Goal: Task Accomplishment & Management: Manage account settings

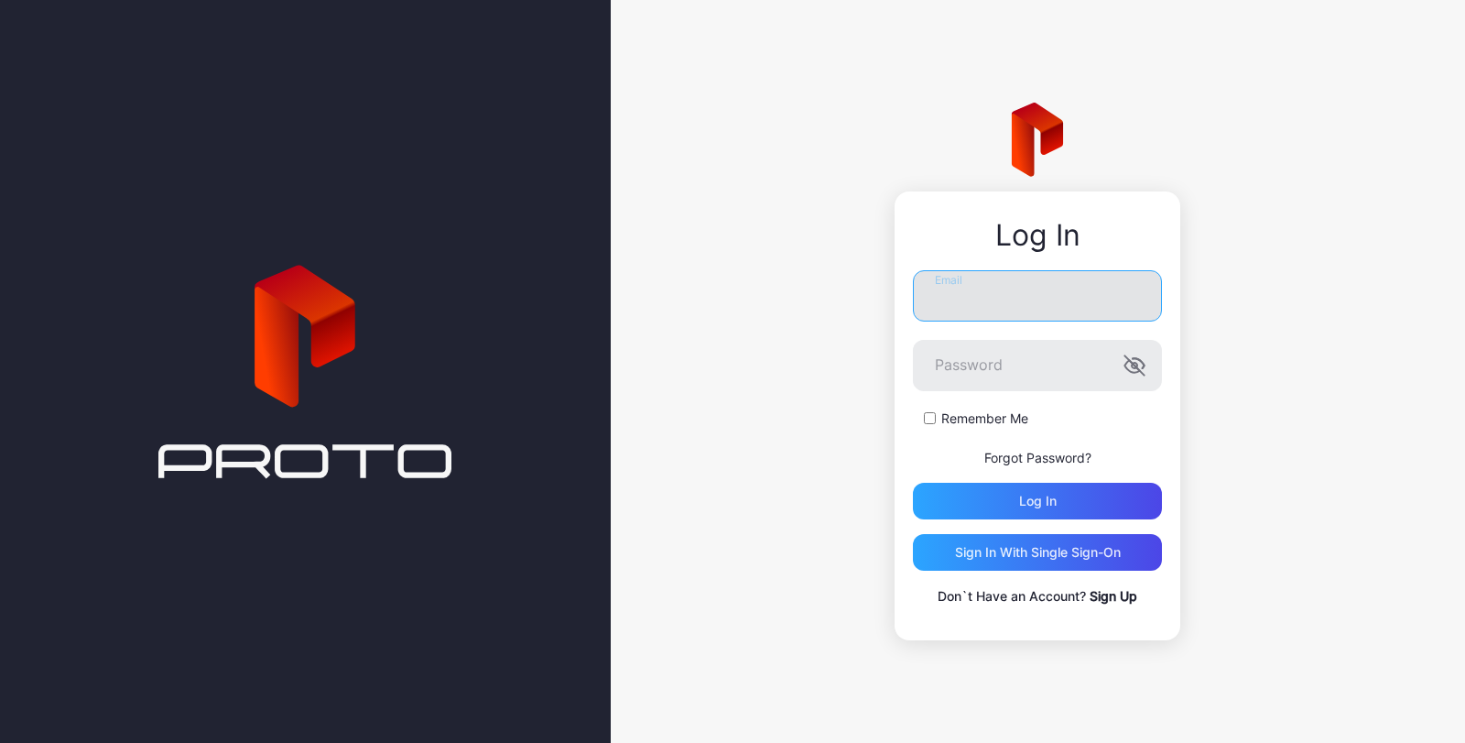
click at [1013, 299] on input "Email" at bounding box center [1037, 295] width 249 height 51
type input "**********"
click at [1128, 369] on icon "button" at bounding box center [1132, 366] width 15 height 12
click at [1086, 494] on div "Log in" at bounding box center [1037, 501] width 249 height 37
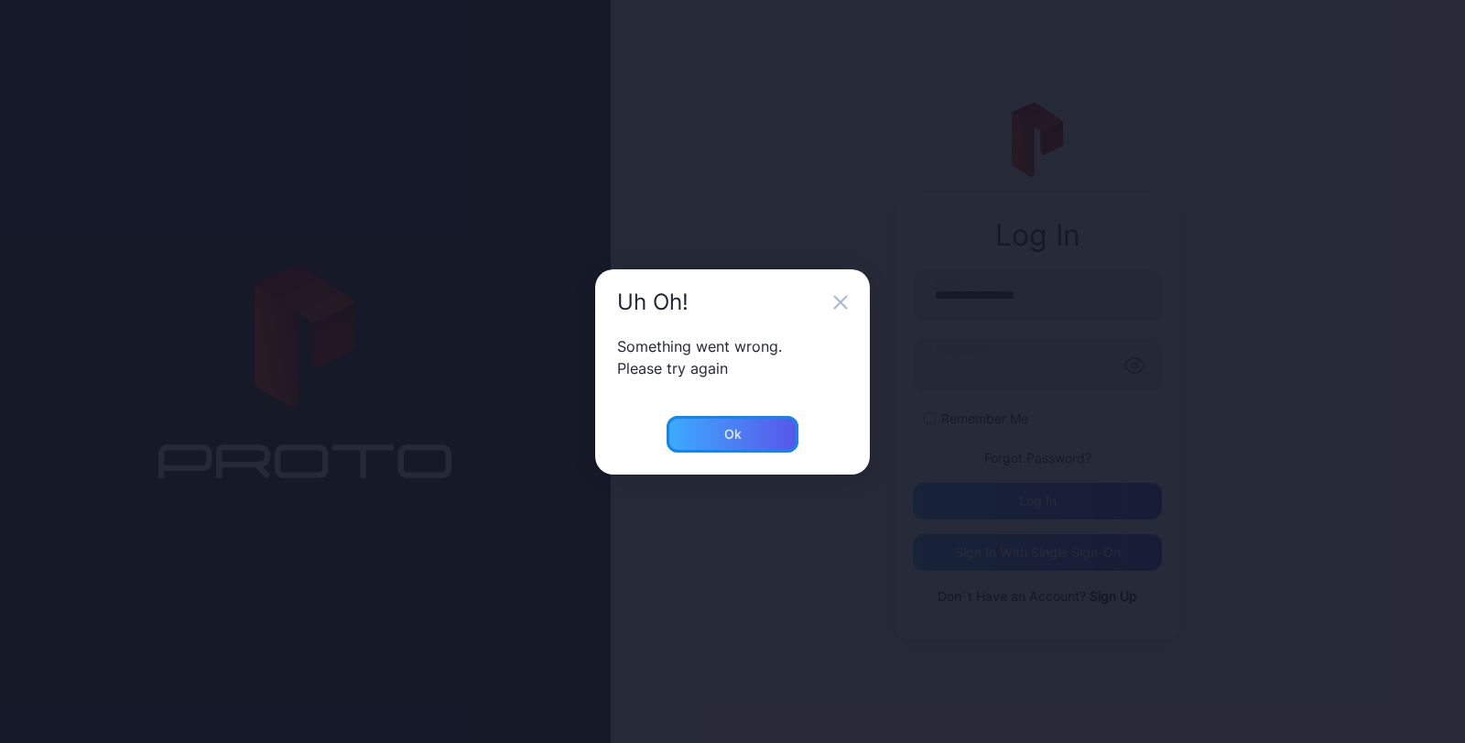
click at [735, 432] on div "Ok" at bounding box center [732, 434] width 17 height 15
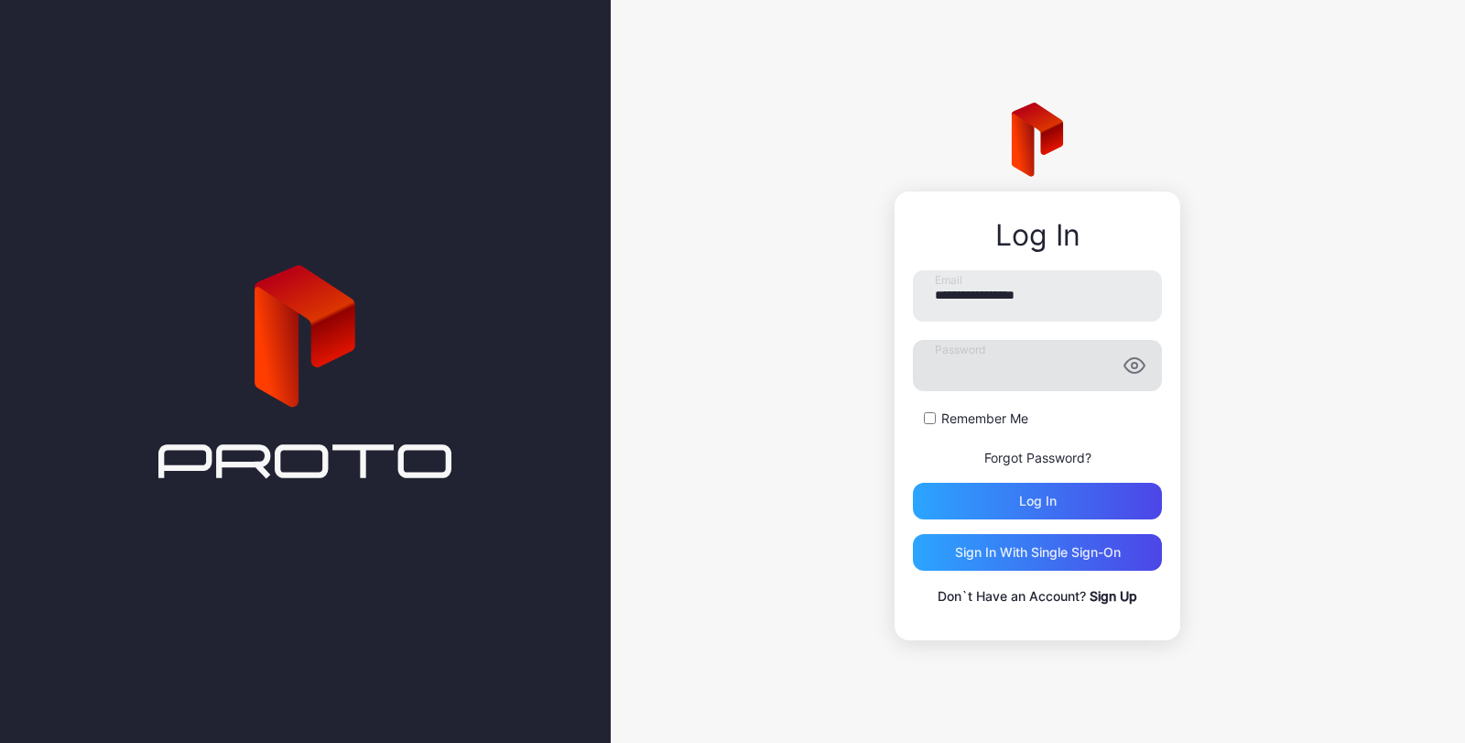
click at [1109, 596] on link "Sign Up" at bounding box center [1114, 596] width 48 height 16
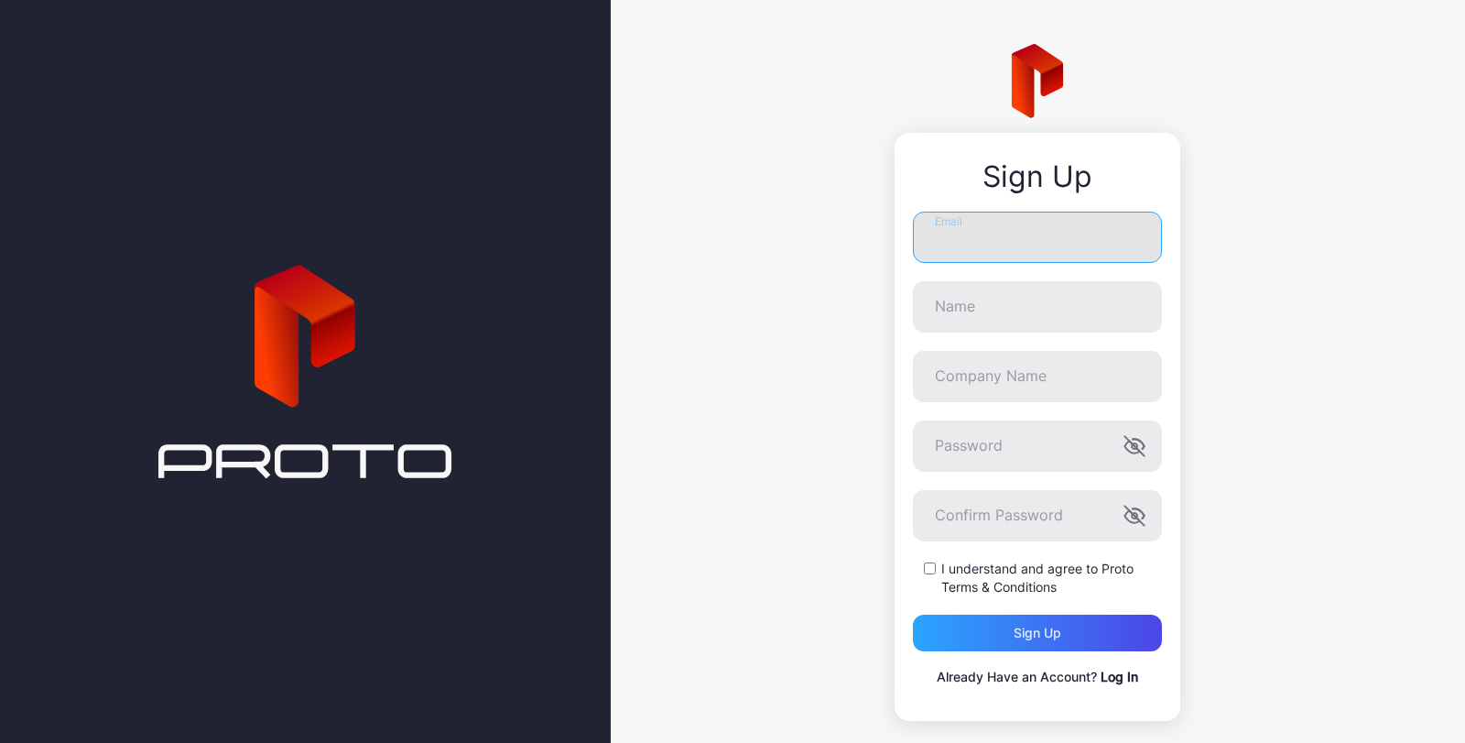
click at [970, 233] on input "Email" at bounding box center [1037, 237] width 249 height 51
type input "**********"
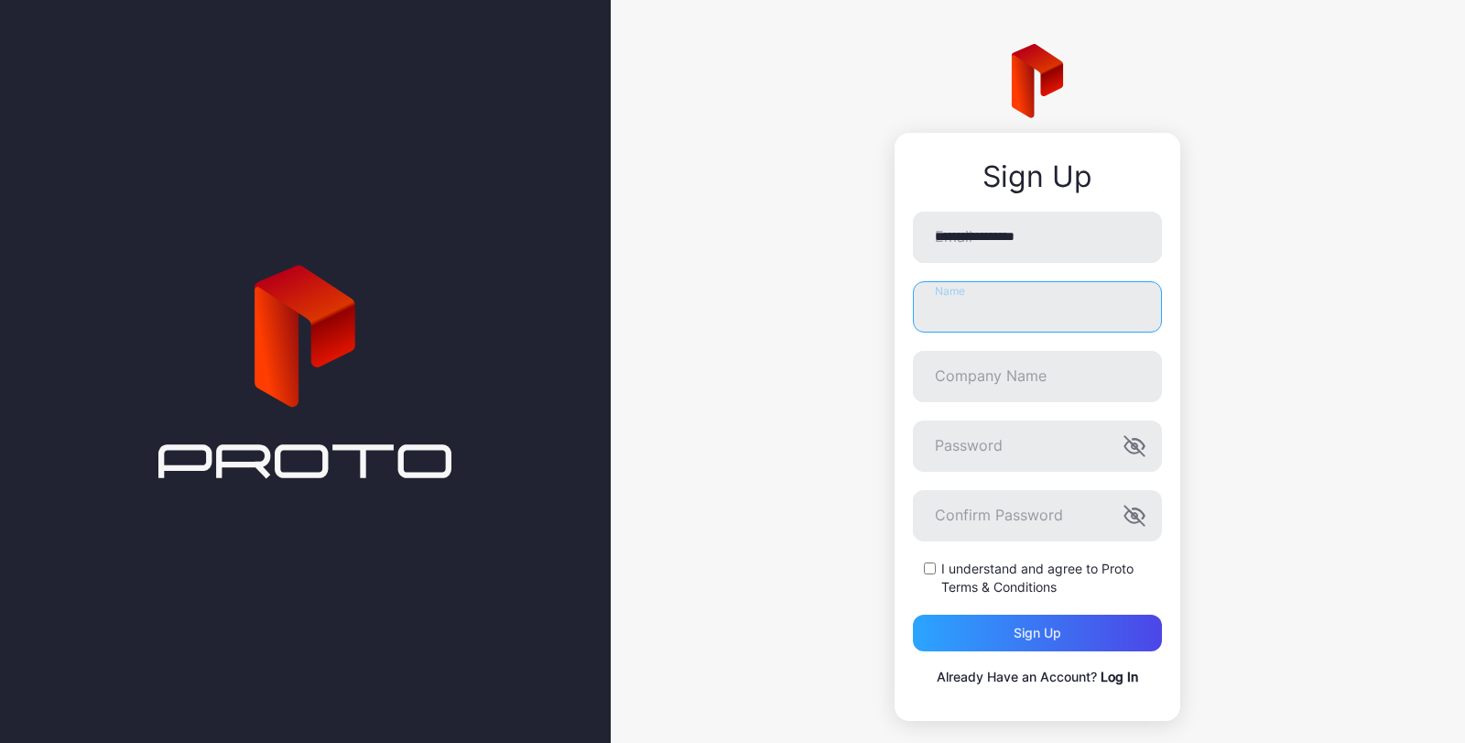
type input "**********"
click at [1125, 517] on icon "button" at bounding box center [1132, 516] width 15 height 12
click at [1133, 448] on icon "button" at bounding box center [1139, 444] width 12 height 10
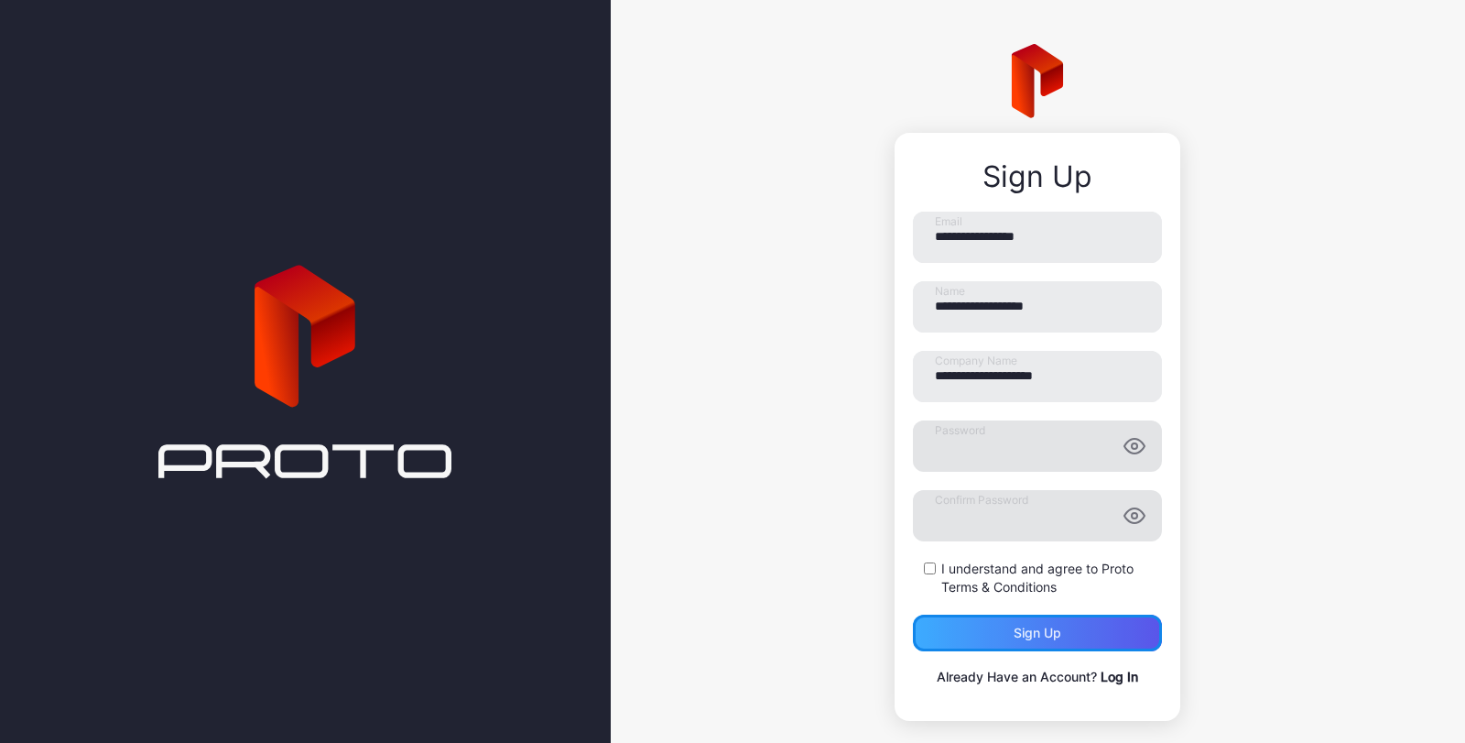
click at [1014, 633] on div "Sign up" at bounding box center [1038, 632] width 48 height 15
click at [1014, 630] on div "Sign up" at bounding box center [1038, 632] width 48 height 15
click at [1014, 633] on div "Sign up" at bounding box center [1038, 632] width 48 height 15
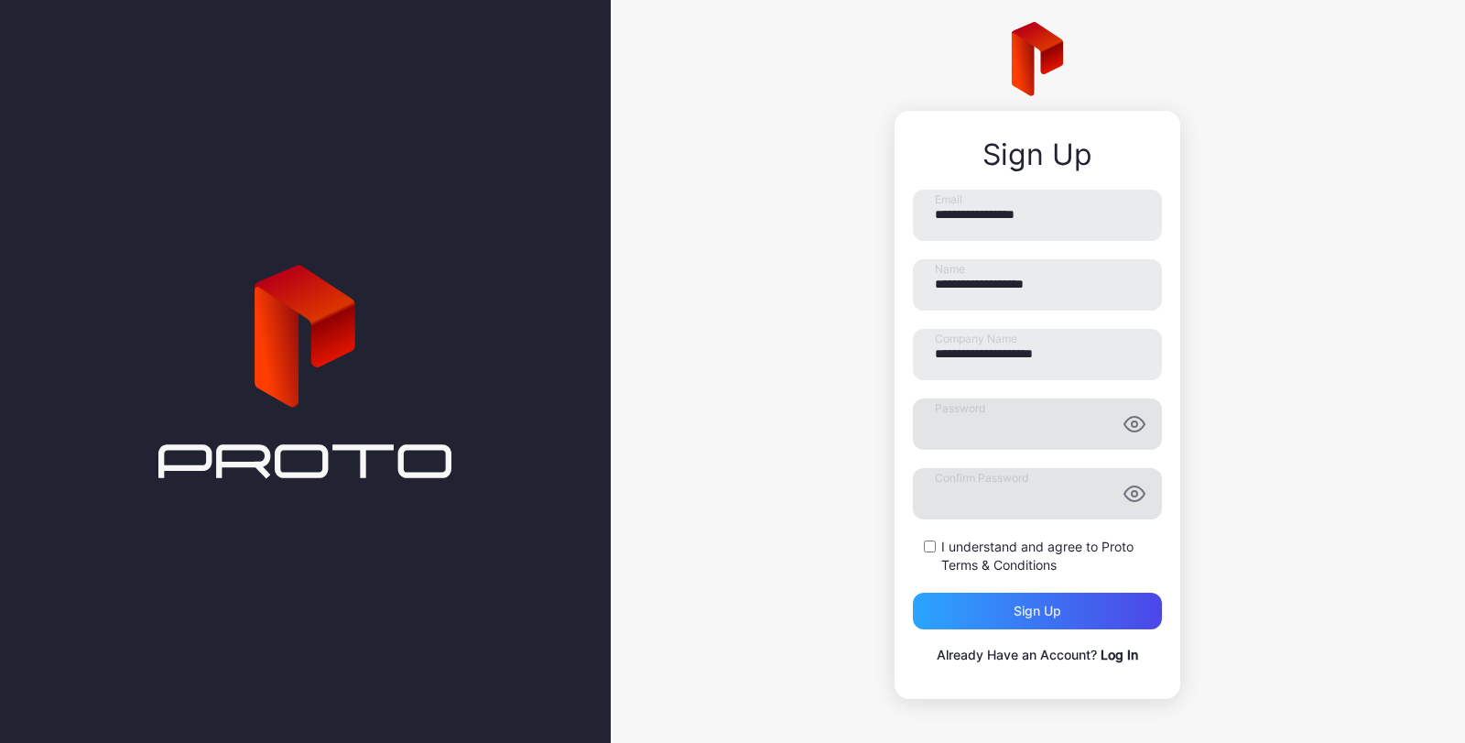
click at [1123, 432] on icon "button" at bounding box center [1134, 424] width 22 height 22
click at [1123, 487] on icon "button" at bounding box center [1134, 494] width 22 height 22
click at [1079, 610] on div "Sign up" at bounding box center [1037, 610] width 249 height 37
click at [1112, 655] on link "Log In" at bounding box center [1120, 654] width 38 height 16
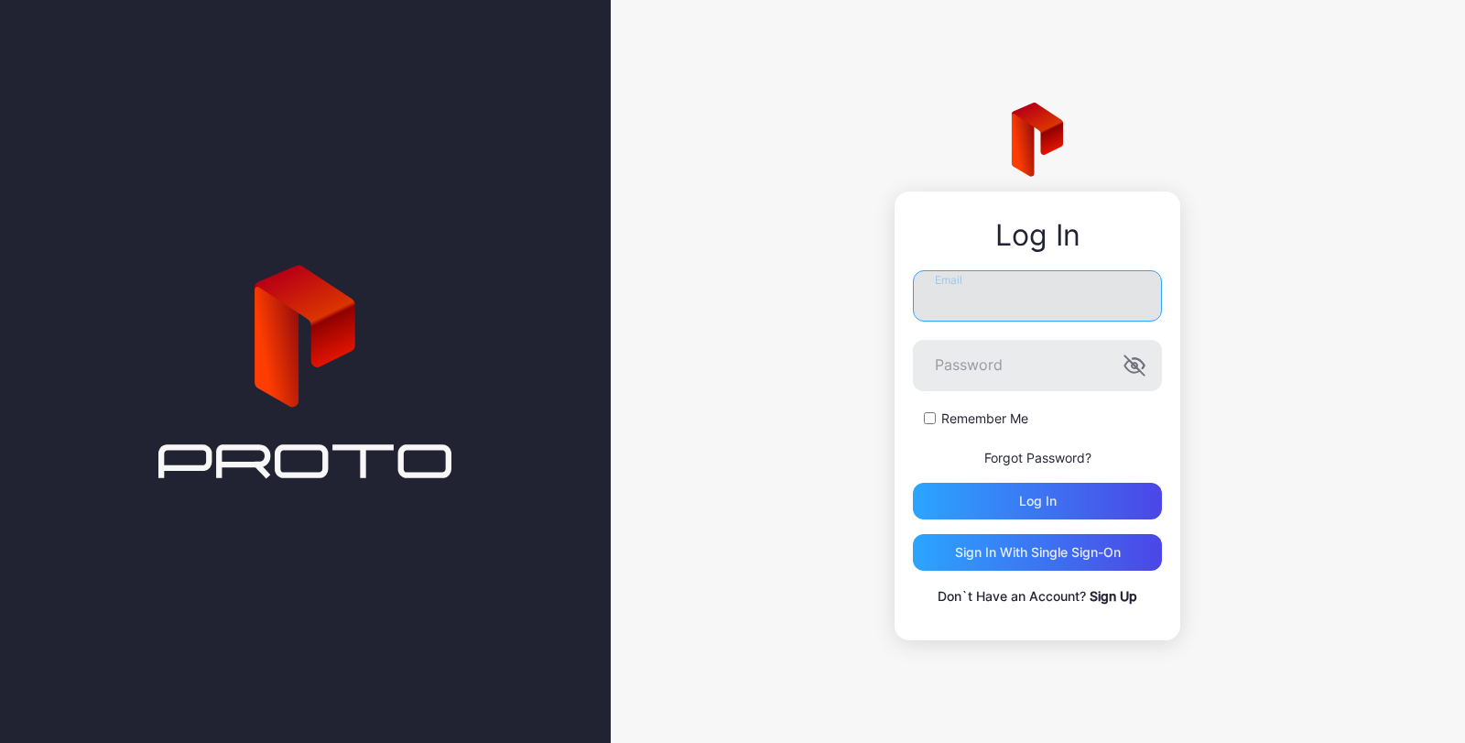
click at [1020, 304] on input "Email" at bounding box center [1037, 295] width 249 height 51
type input "**********"
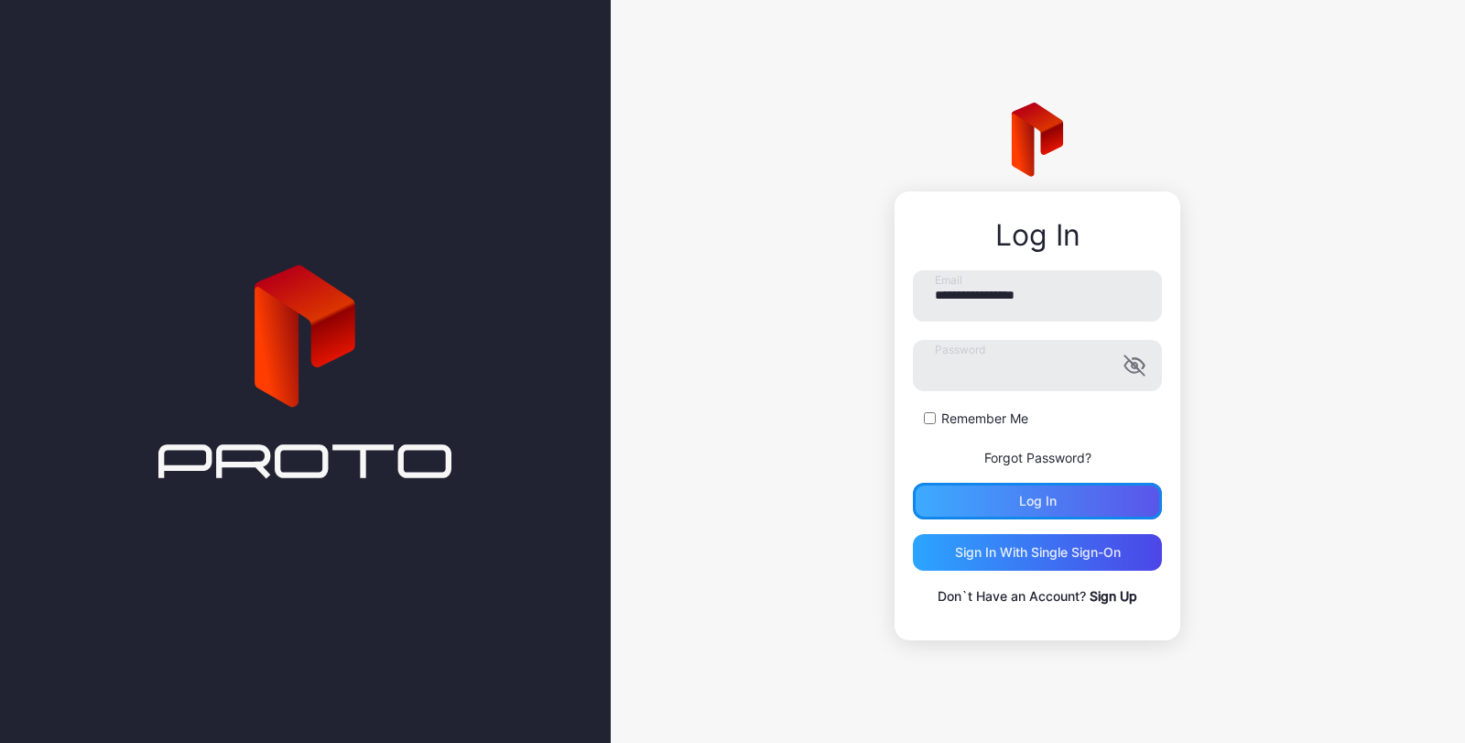
click at [1003, 500] on div "Log in" at bounding box center [1037, 501] width 249 height 37
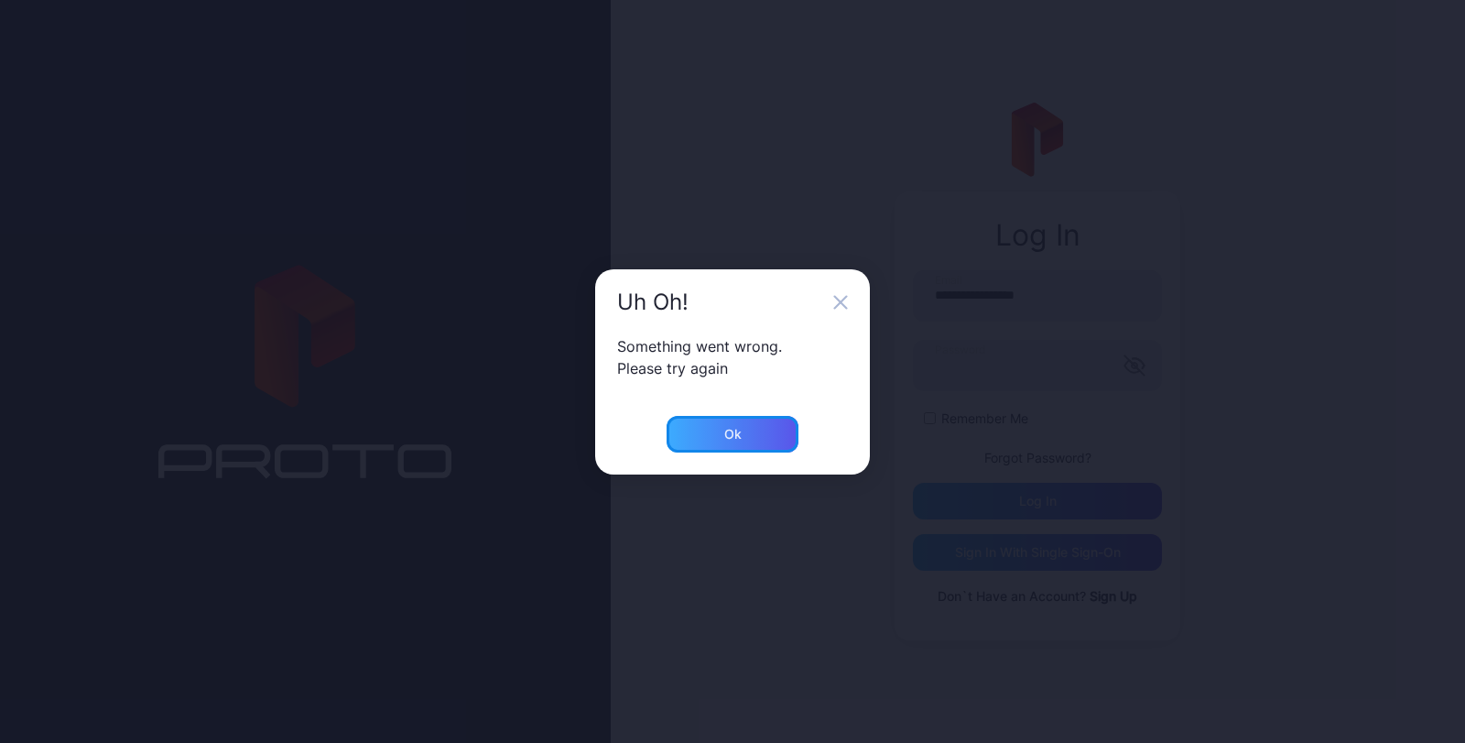
click at [726, 425] on div "Ok" at bounding box center [733, 434] width 132 height 37
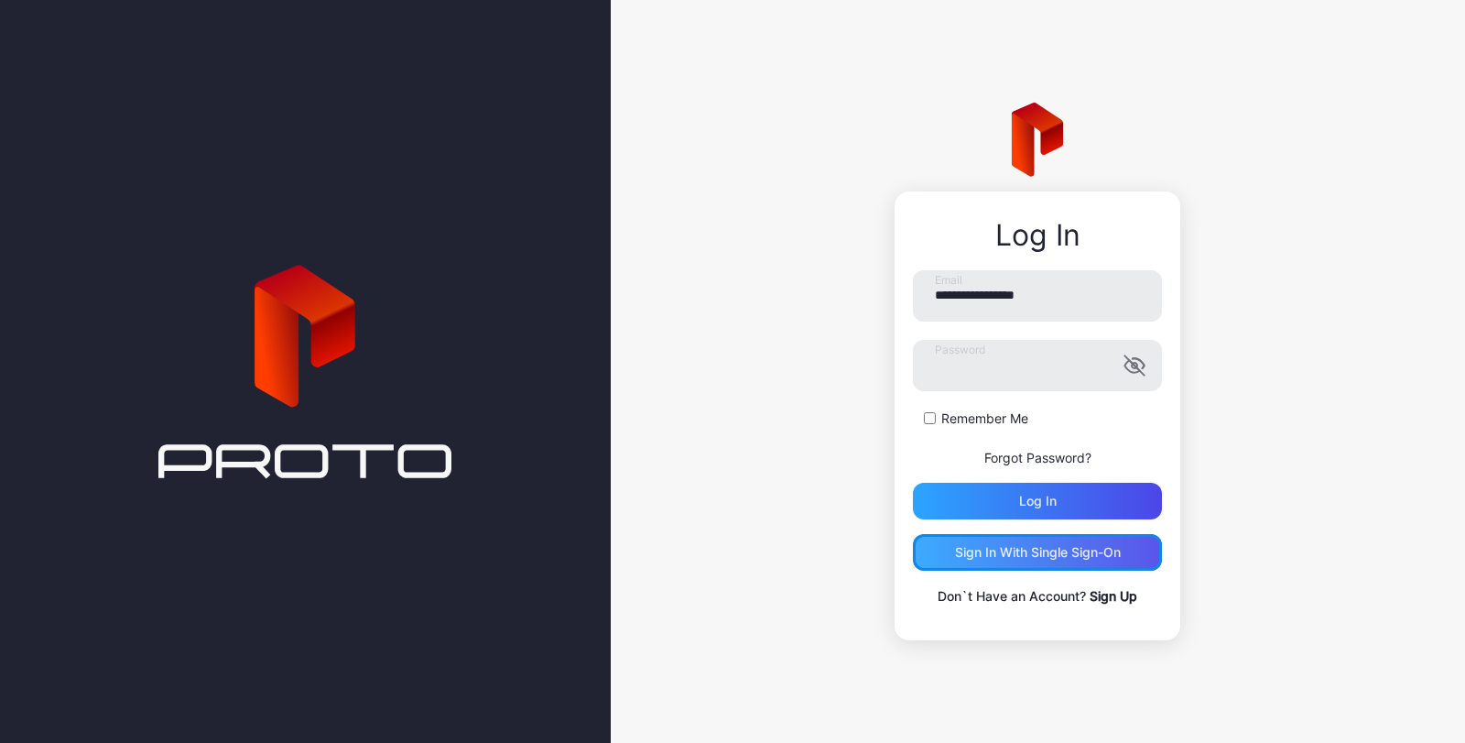
click at [1104, 557] on div "Sign in With Single Sign-On" at bounding box center [1038, 552] width 166 height 15
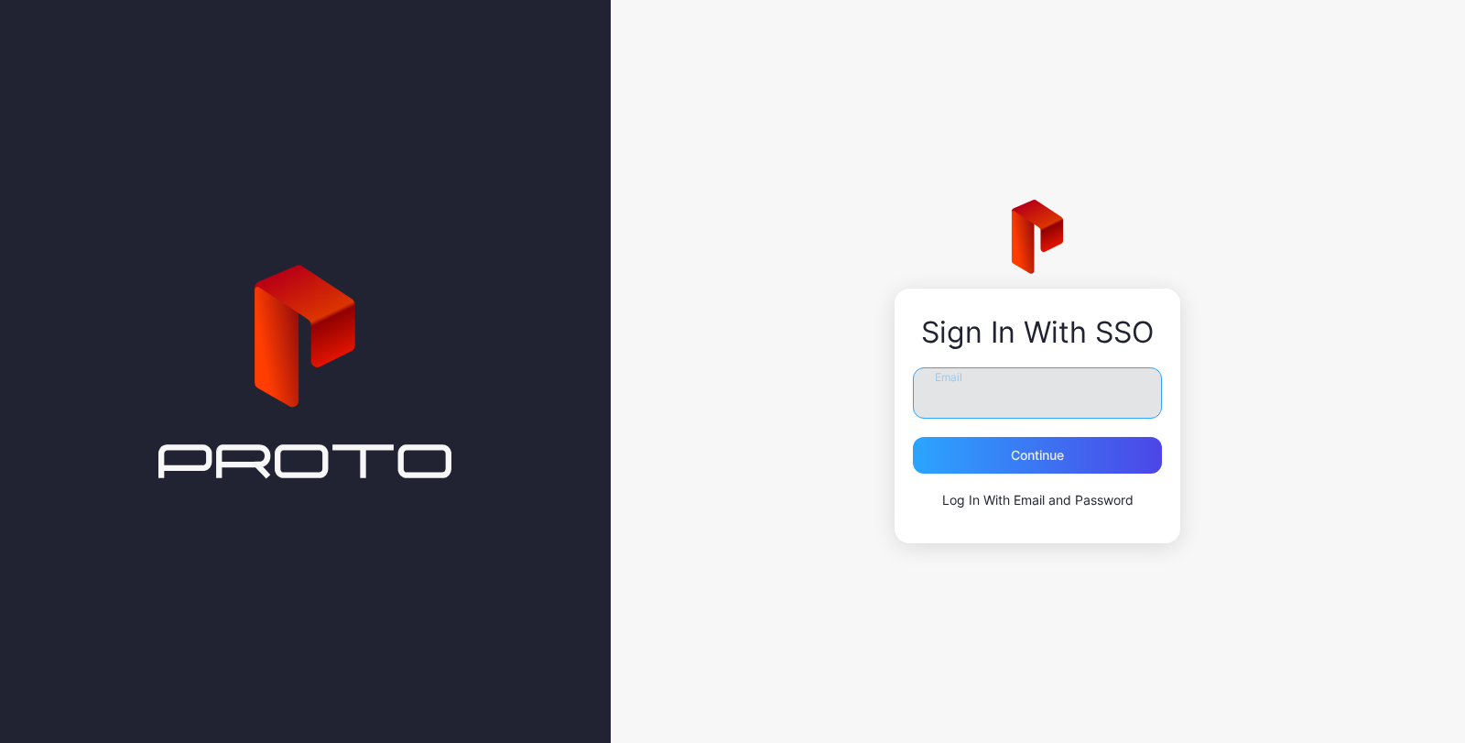
click at [1071, 383] on input "Email" at bounding box center [1037, 392] width 249 height 51
type input "**********"
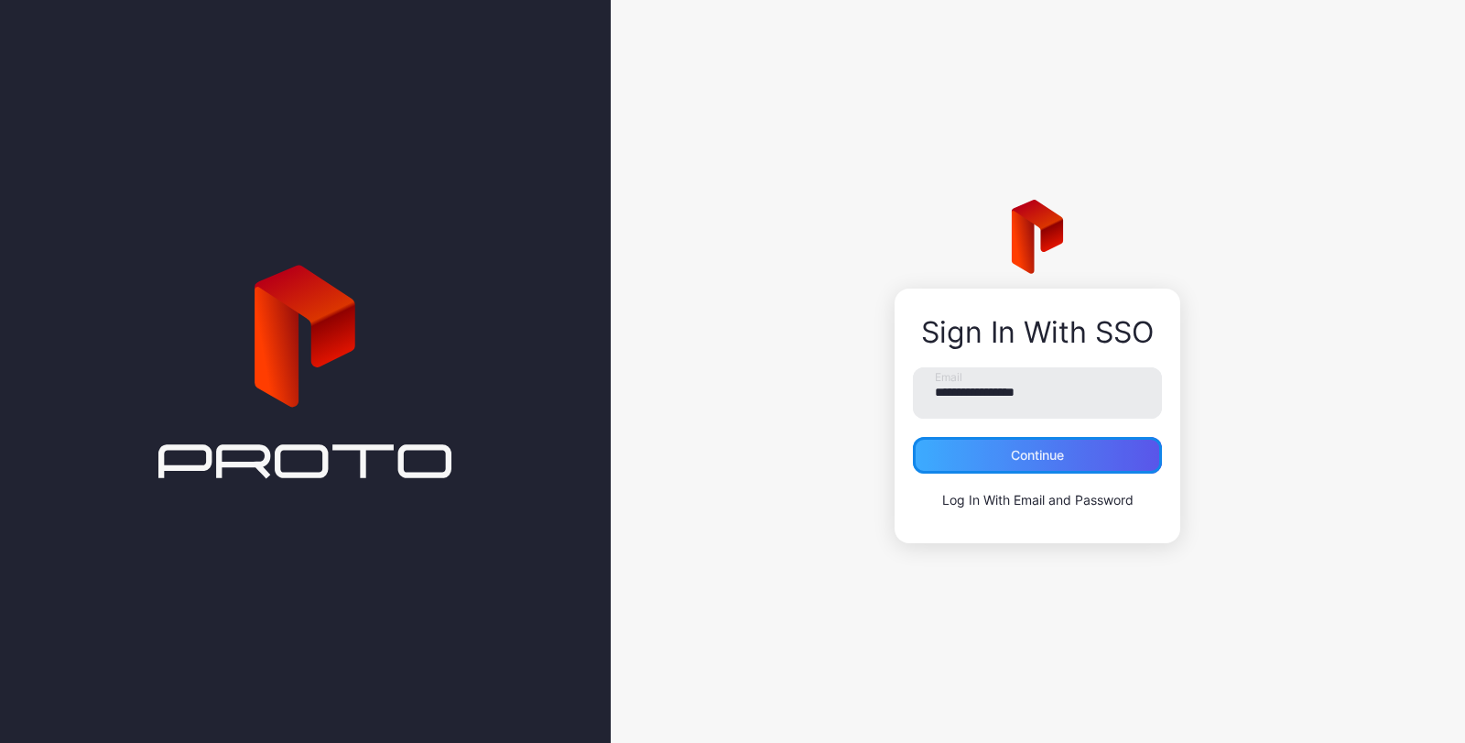
click at [1090, 446] on div "Continue" at bounding box center [1037, 455] width 249 height 37
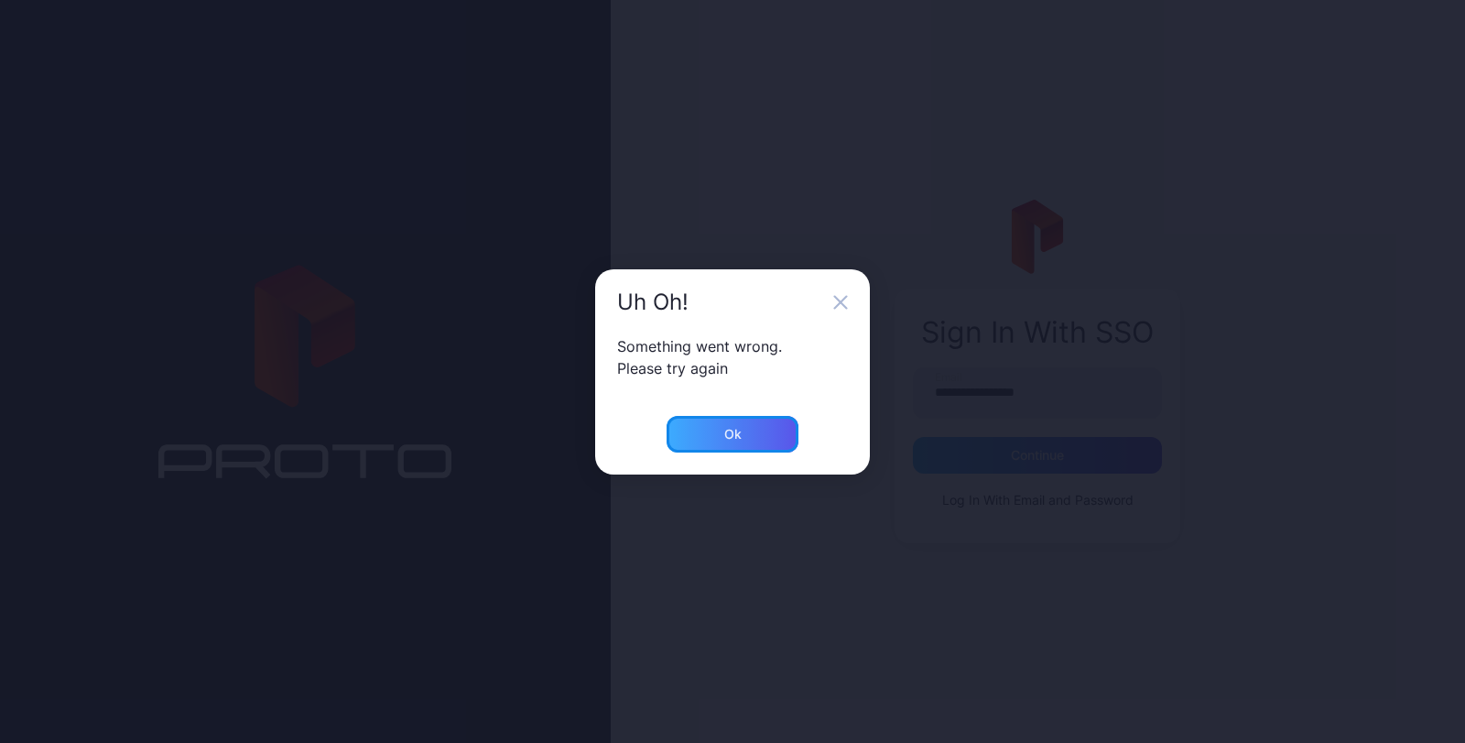
click at [749, 443] on div "Ok" at bounding box center [733, 434] width 132 height 37
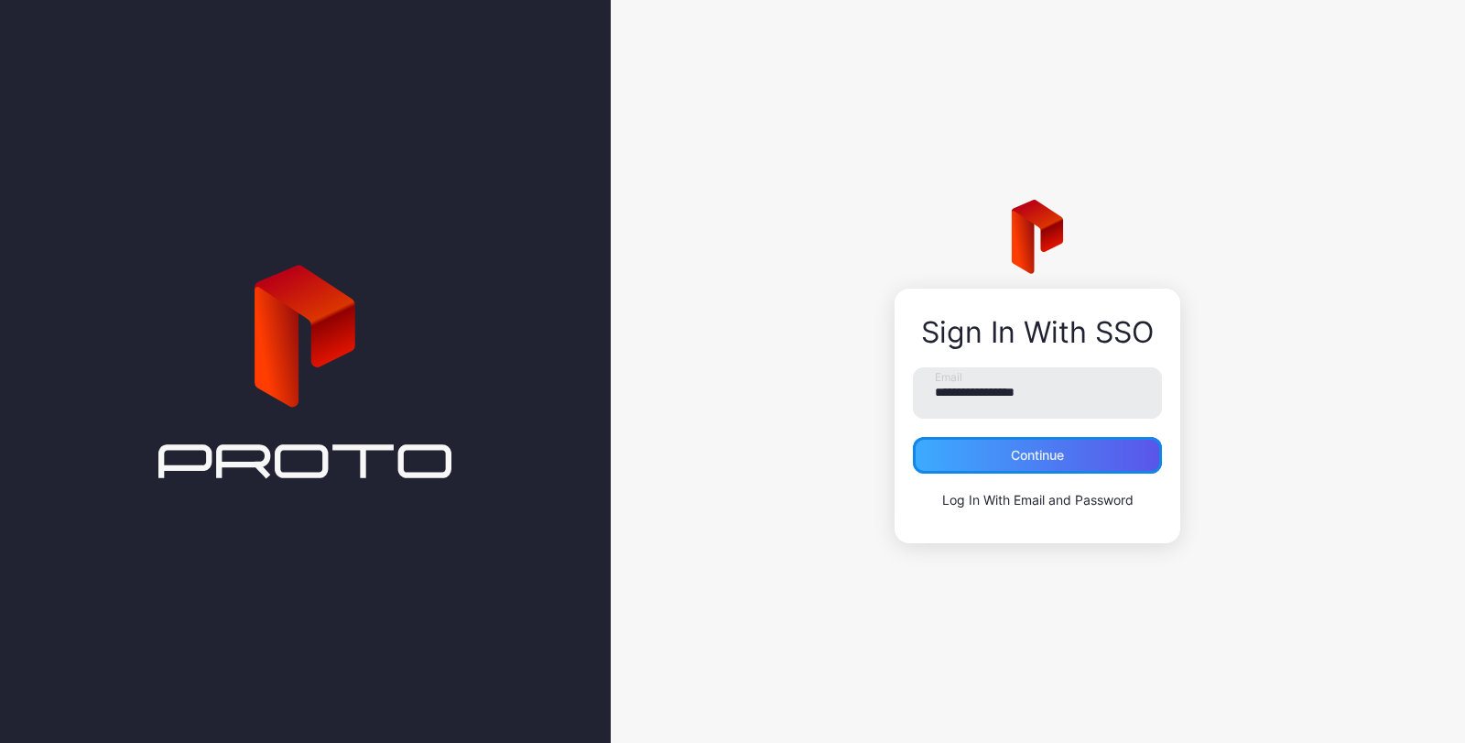
click at [1048, 460] on div "Continue" at bounding box center [1037, 455] width 53 height 15
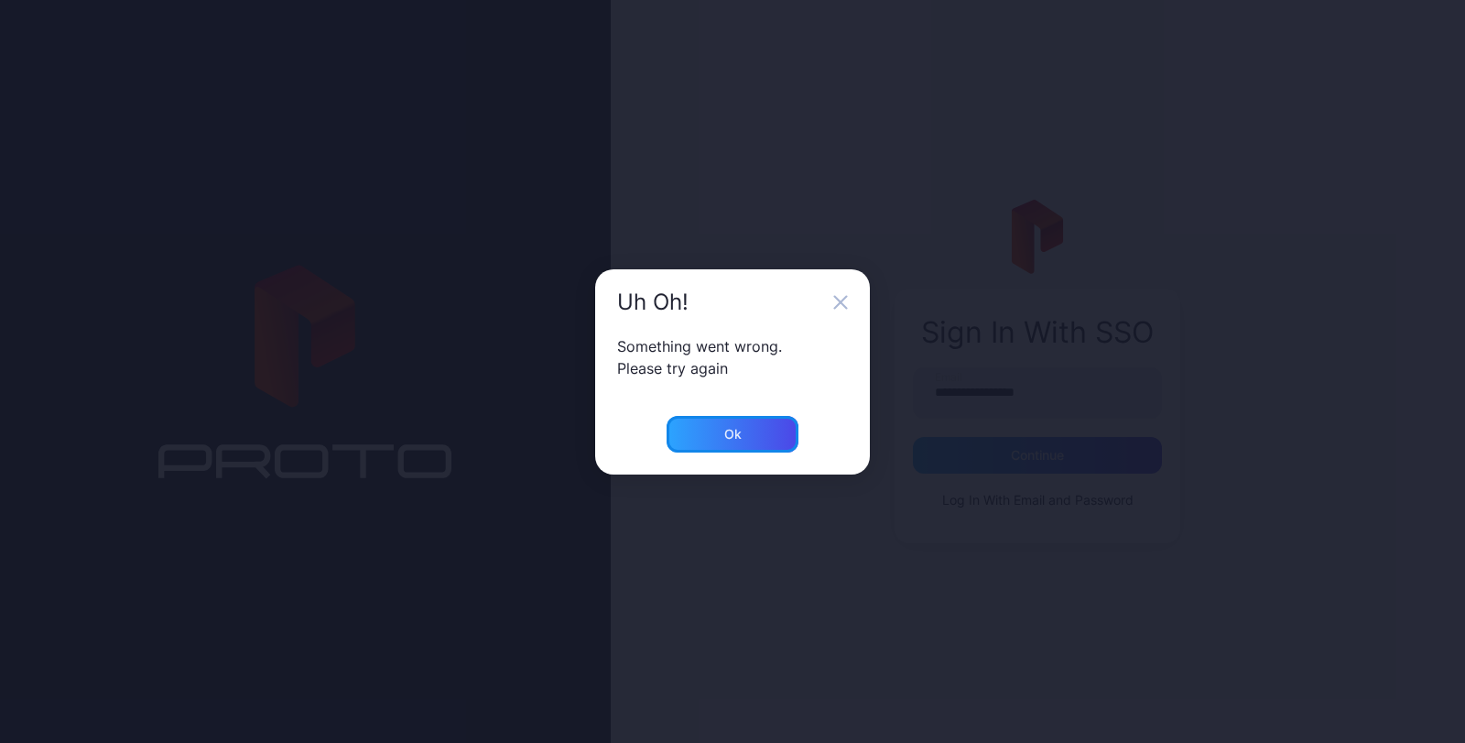
click at [769, 439] on div "Ok" at bounding box center [733, 434] width 132 height 37
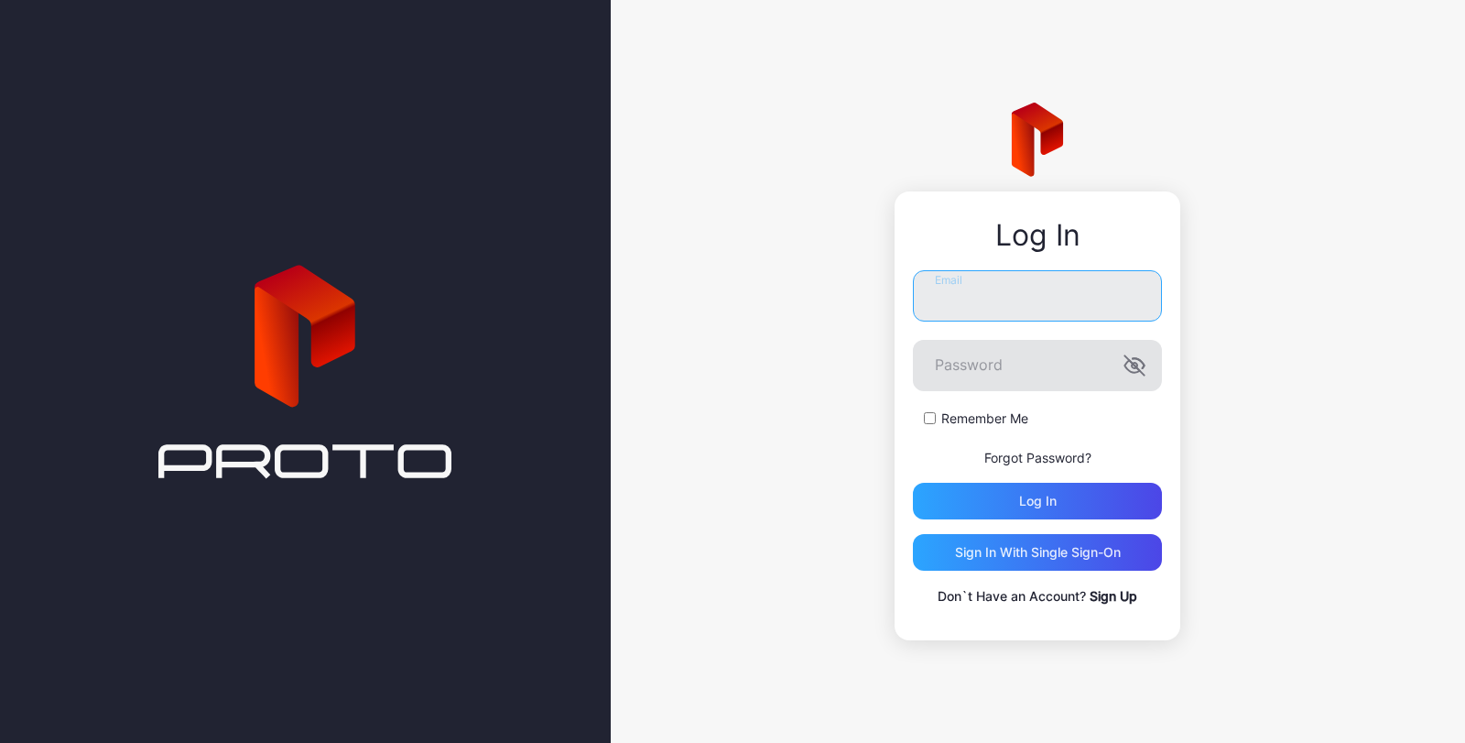
type input "**********"
click at [1145, 365] on icon "button" at bounding box center [1139, 363] width 12 height 10
click at [1081, 489] on div "Log in" at bounding box center [1037, 501] width 249 height 37
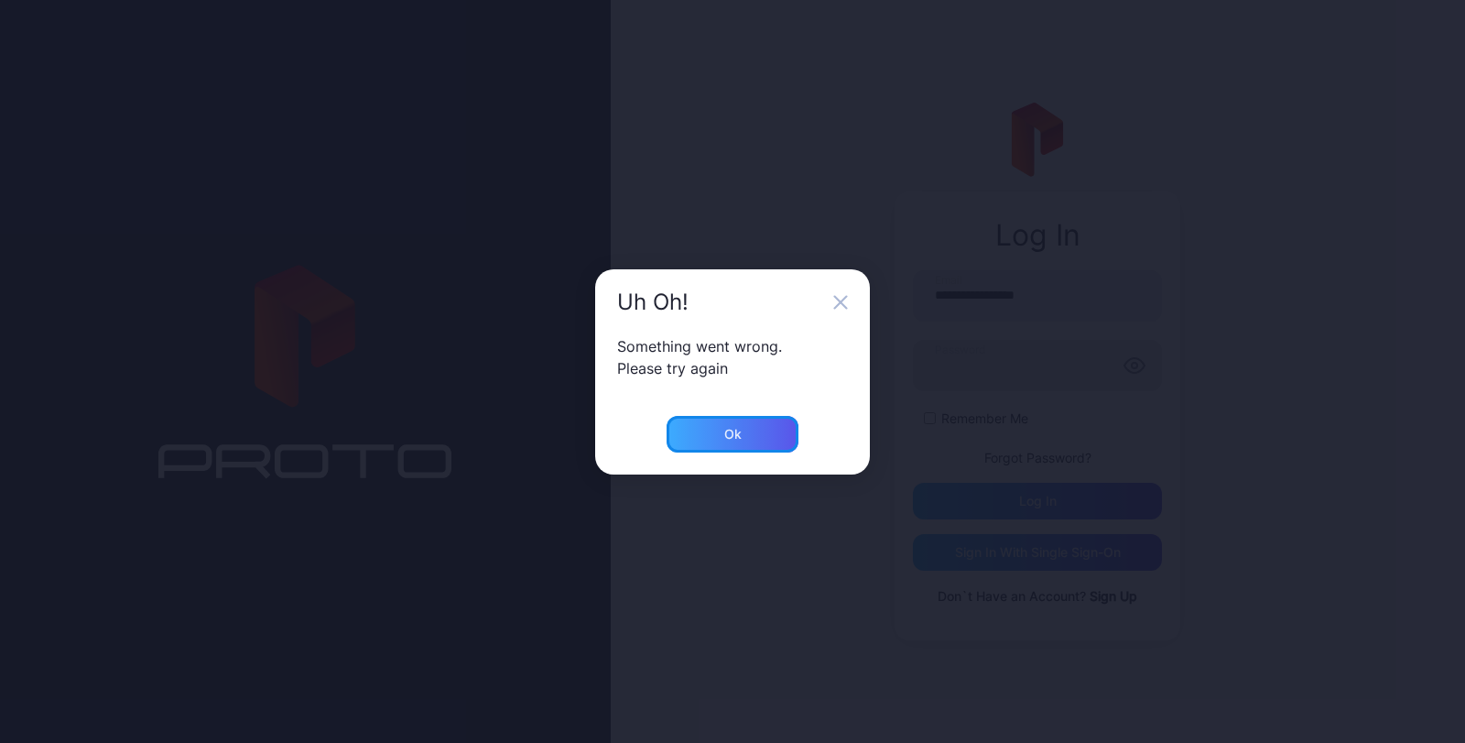
click at [744, 436] on div "Ok" at bounding box center [733, 434] width 132 height 37
